Goal: Transaction & Acquisition: Purchase product/service

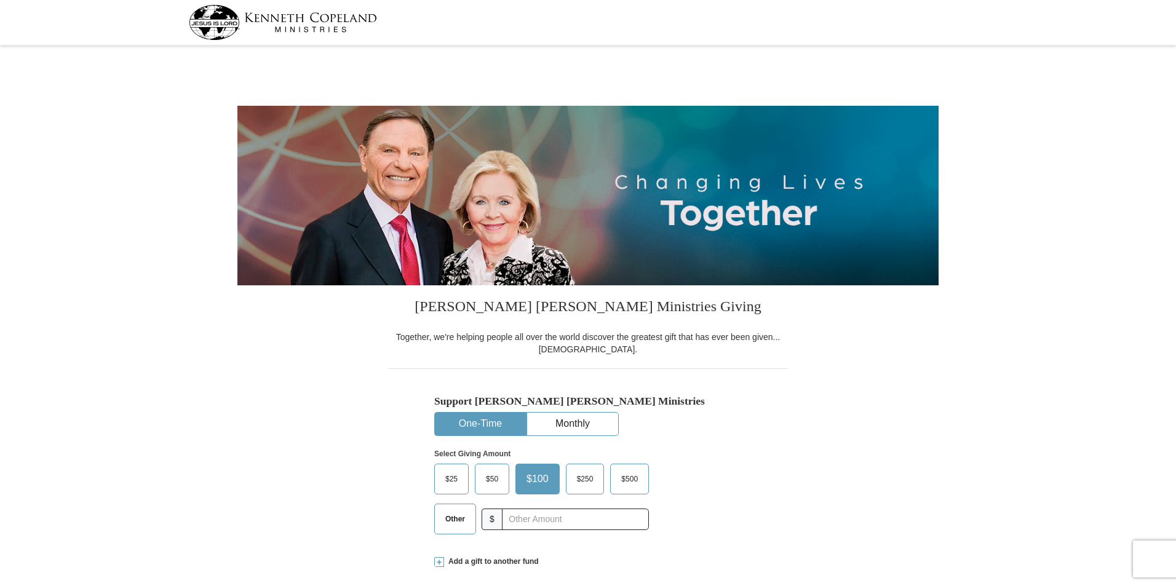
select select "FL"
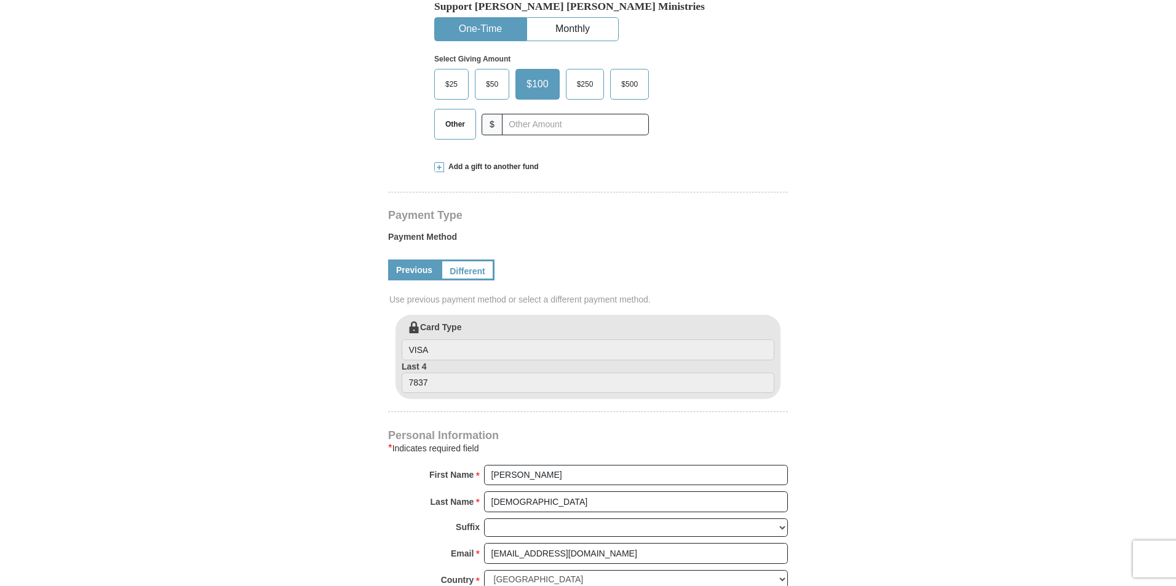
scroll to position [369, 0]
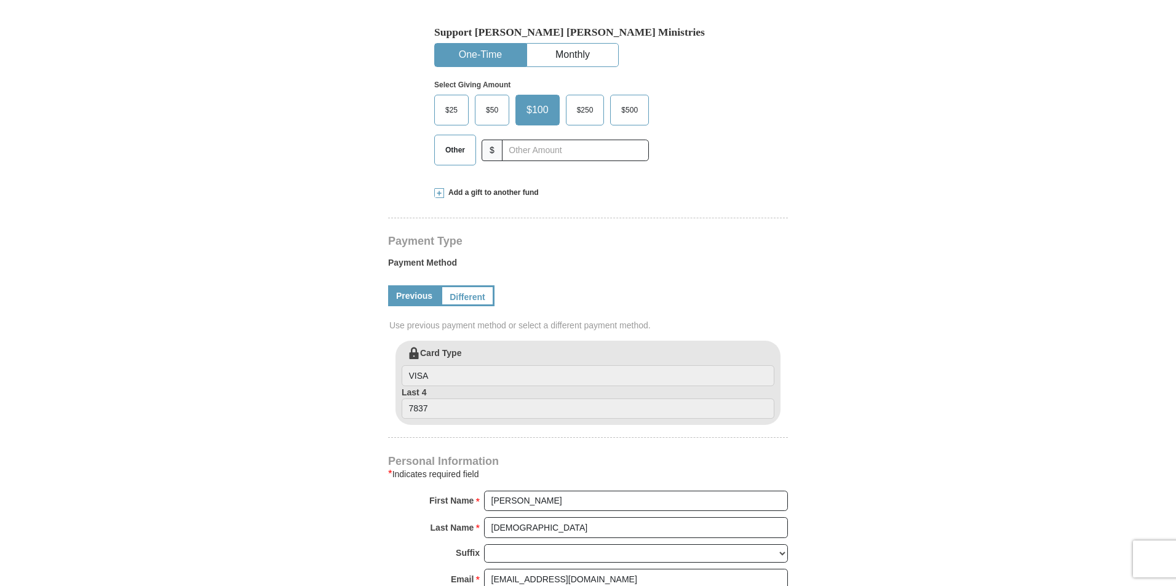
click at [456, 148] on span "Other" at bounding box center [455, 150] width 32 height 18
click at [0, 0] on input "Other" at bounding box center [0, 0] width 0 height 0
click at [530, 151] on input "text" at bounding box center [575, 151] width 137 height 22
type input "470"
click at [439, 192] on span at bounding box center [439, 193] width 10 height 10
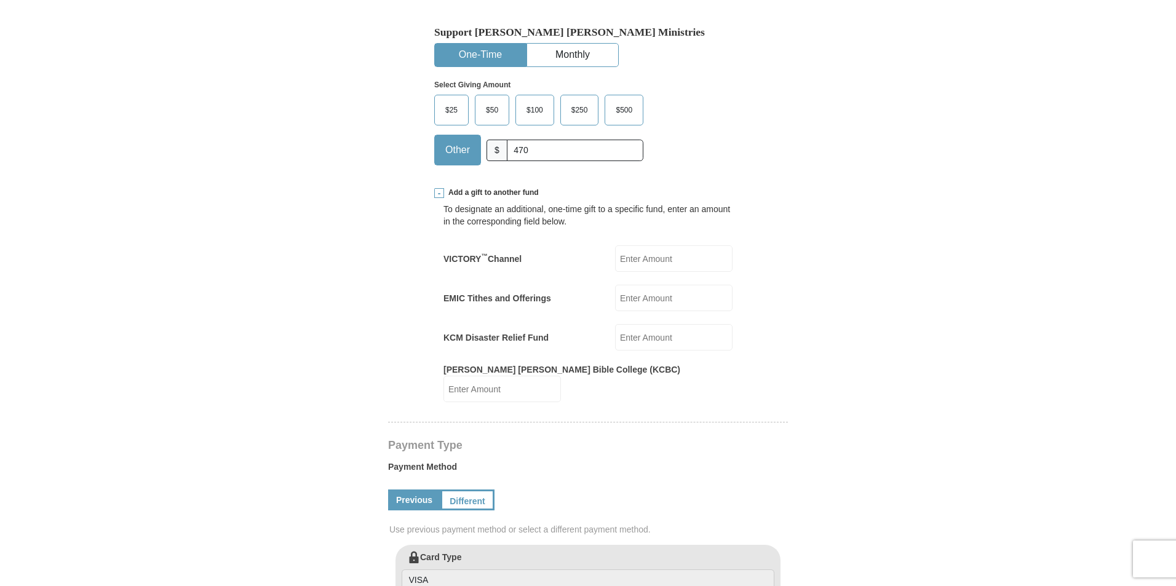
click at [542, 138] on div "Other $ 470" at bounding box center [538, 150] width 209 height 31
drag, startPoint x: 539, startPoint y: 148, endPoint x: 449, endPoint y: 165, distance: 91.3
click at [449, 165] on div "Other $ 470" at bounding box center [538, 150] width 209 height 31
click at [646, 299] on input "EMIC Tithes and Offerings" at bounding box center [673, 298] width 117 height 26
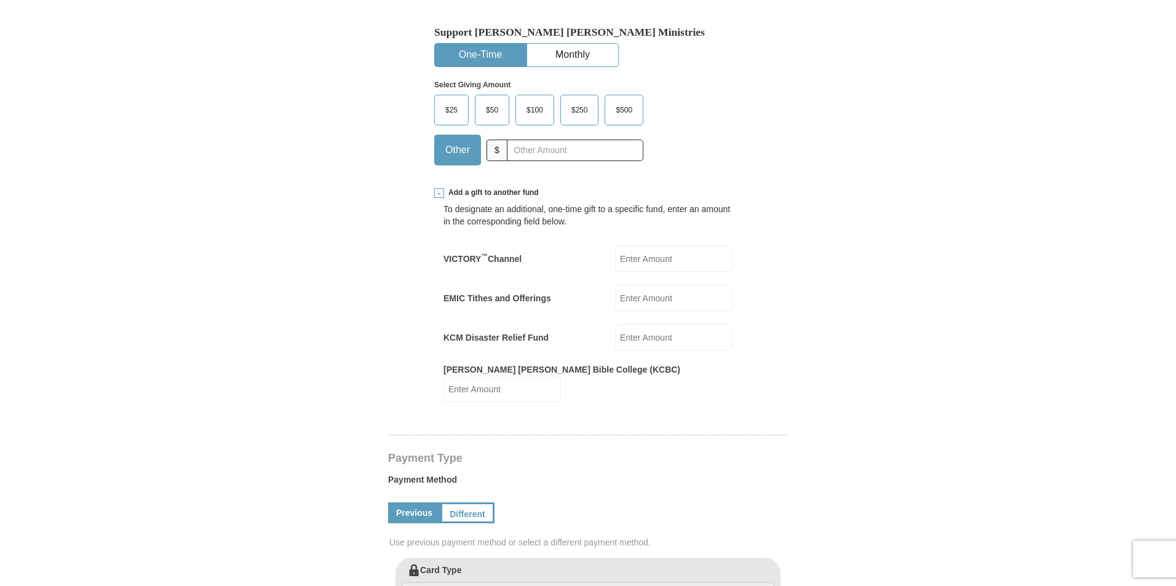
type input "170"
click at [534, 145] on input "text" at bounding box center [575, 151] width 137 height 22
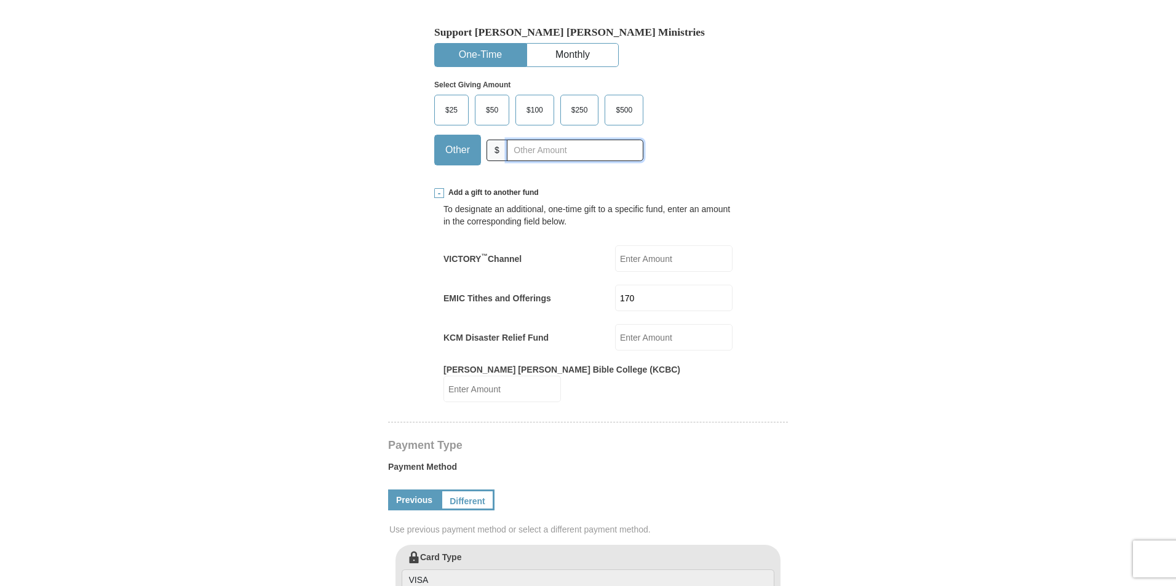
type input "300"
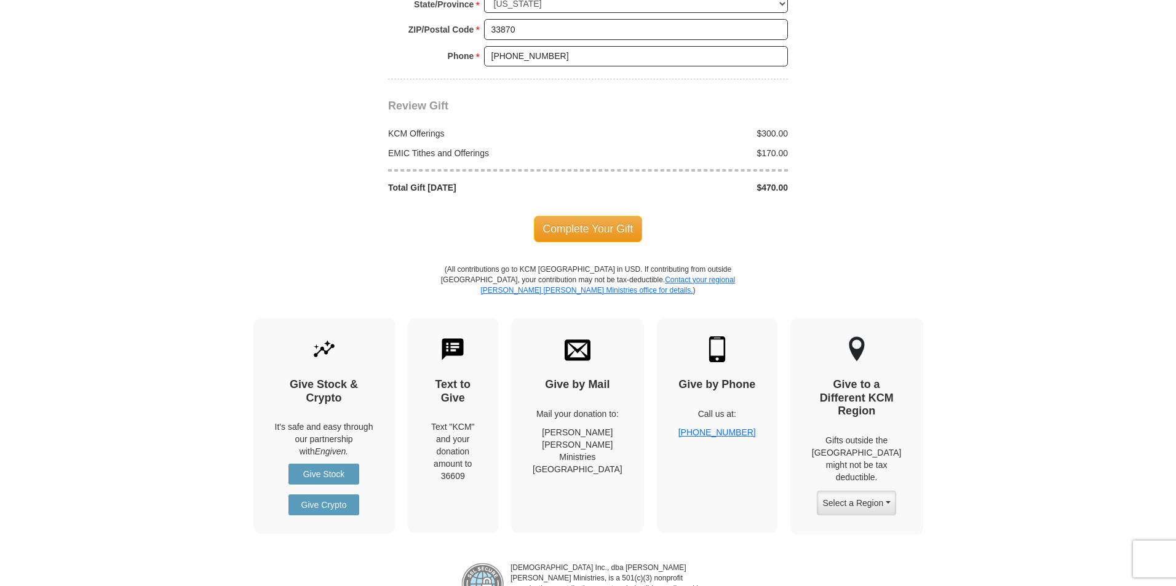
scroll to position [1291, 0]
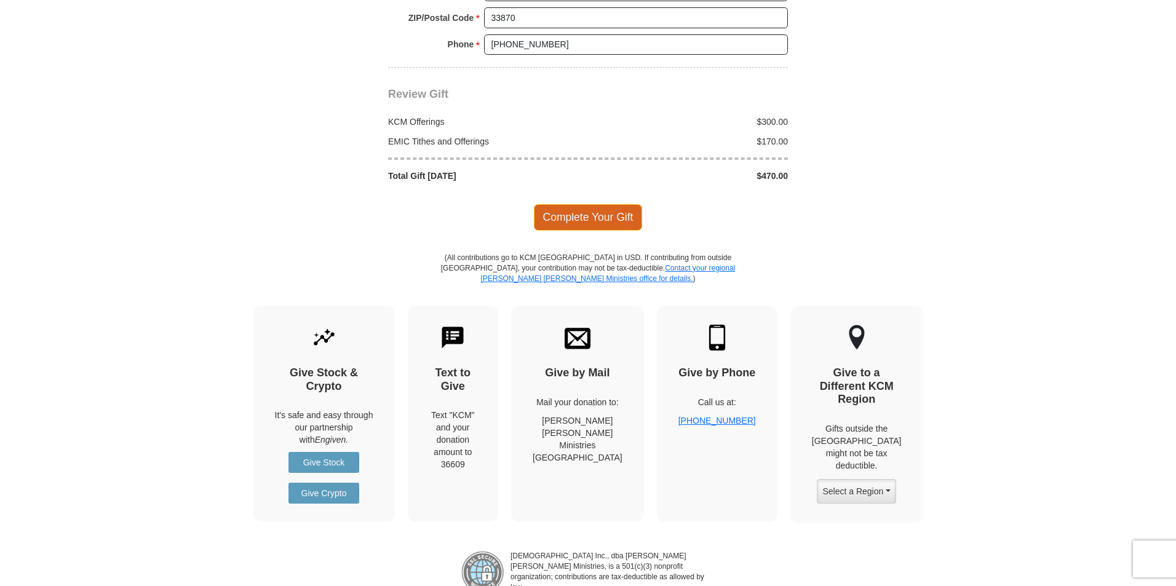
click at [588, 204] on span "Complete Your Gift" at bounding box center [588, 217] width 109 height 26
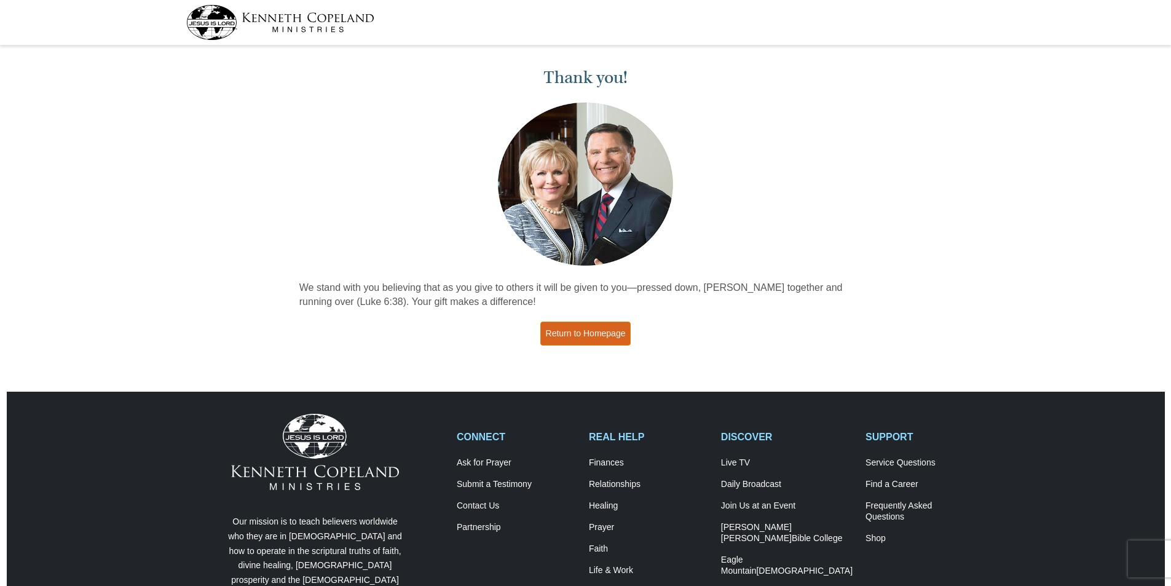
click at [590, 328] on link "Return to Homepage" at bounding box center [585, 334] width 91 height 24
